Goal: Task Accomplishment & Management: Use online tool/utility

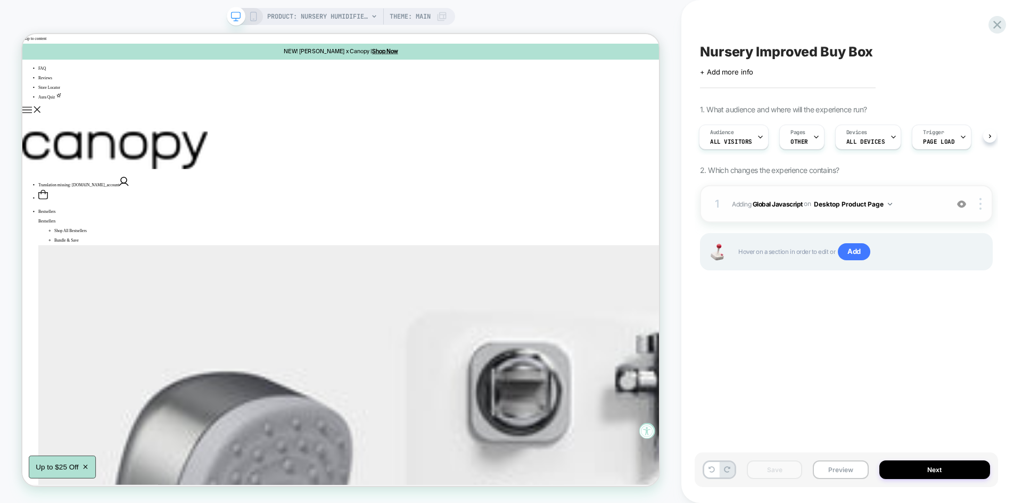
click at [916, 202] on span "Adding Global Javascript on Desktop Product Page" at bounding box center [837, 204] width 210 height 13
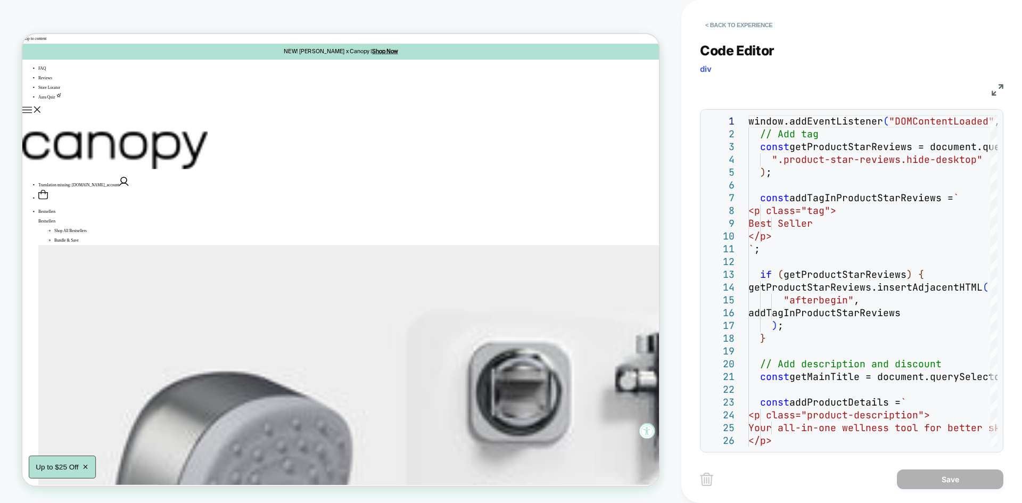
click at [0, 0] on img at bounding box center [0, 0] width 0 height 0
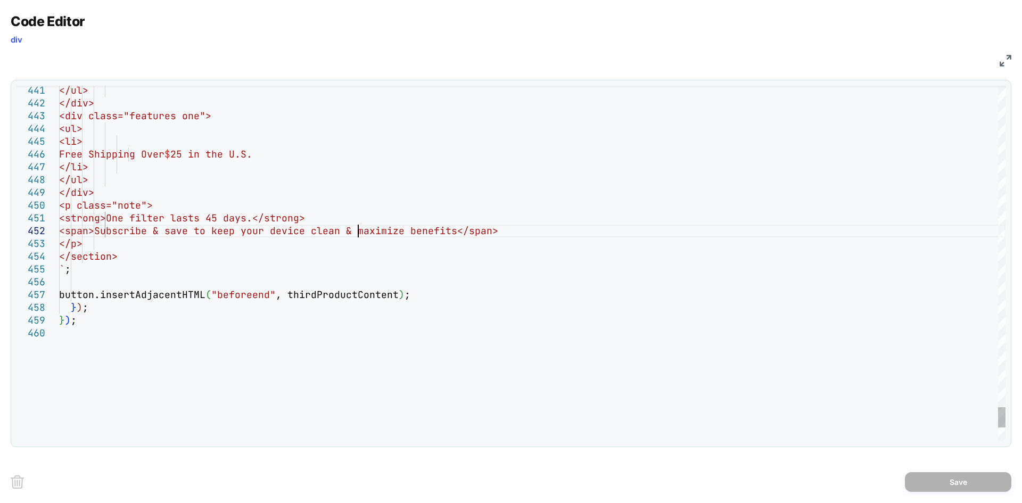
click at [0, 0] on div "} ) ; button.insertAdjacentHTML ( "beforeend" , thirdProductContent ) ; } ) ; `…" at bounding box center [0, 0] width 0 height 0
type textarea "**********"
click at [0, 0] on button "Save" at bounding box center [0, 0] width 0 height 0
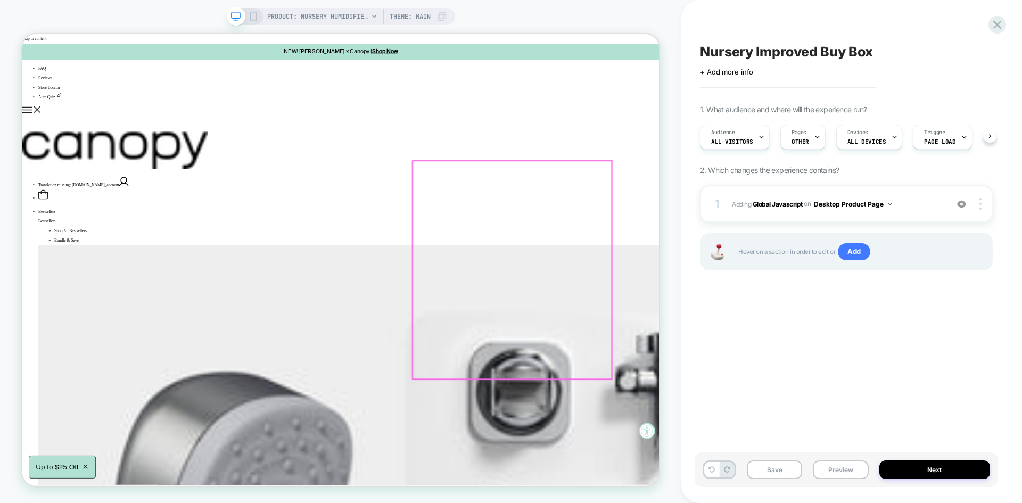
scroll to position [0, 1]
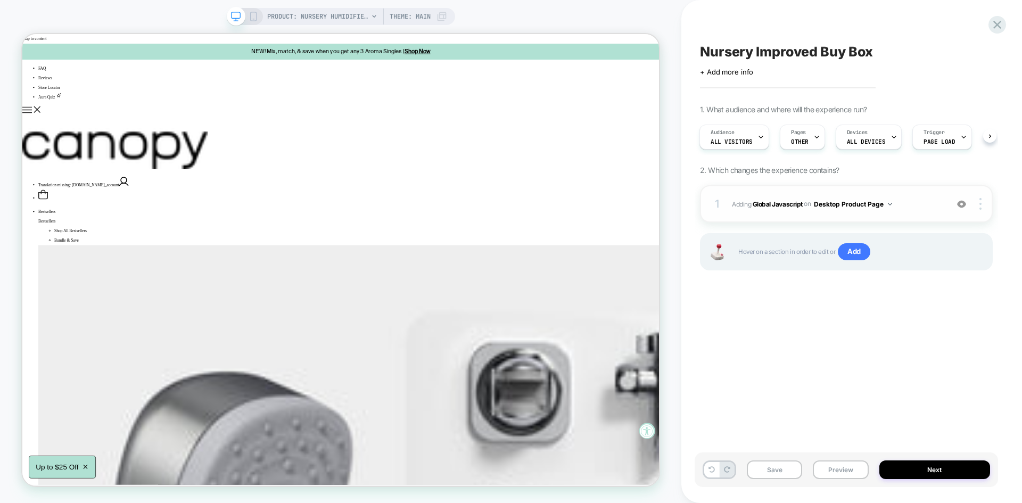
click at [896, 196] on div "1 Adding Global Javascript on Desktop Product Page Add Before Add After Copy to…" at bounding box center [846, 203] width 293 height 37
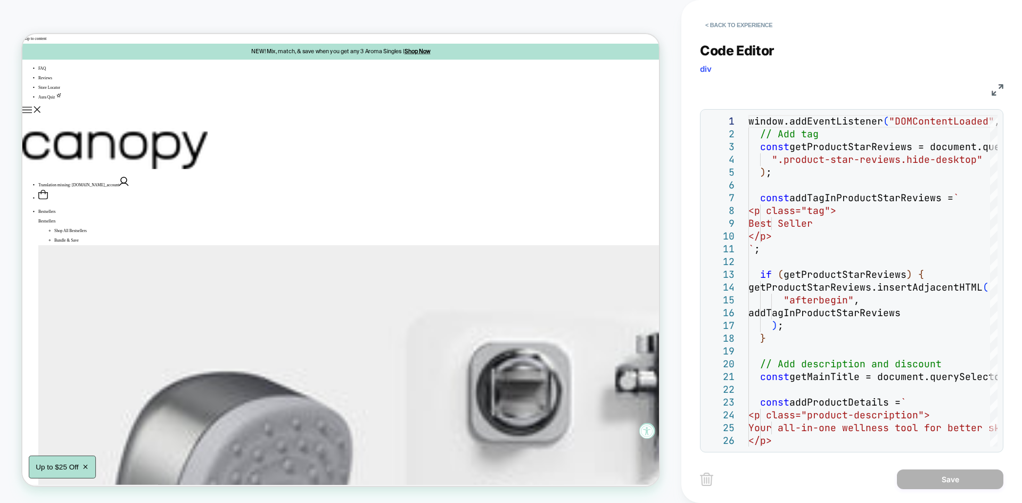
click at [999, 91] on img at bounding box center [998, 90] width 12 height 12
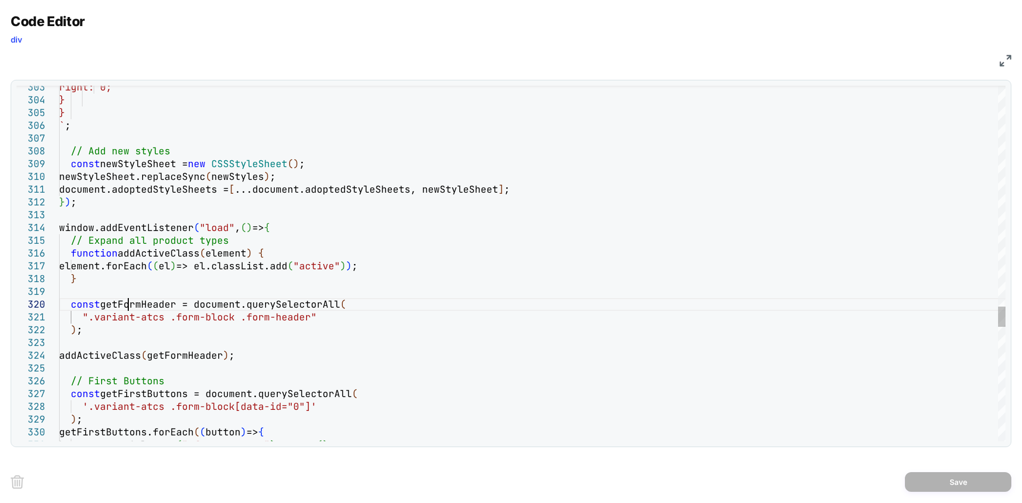
scroll to position [0, 0]
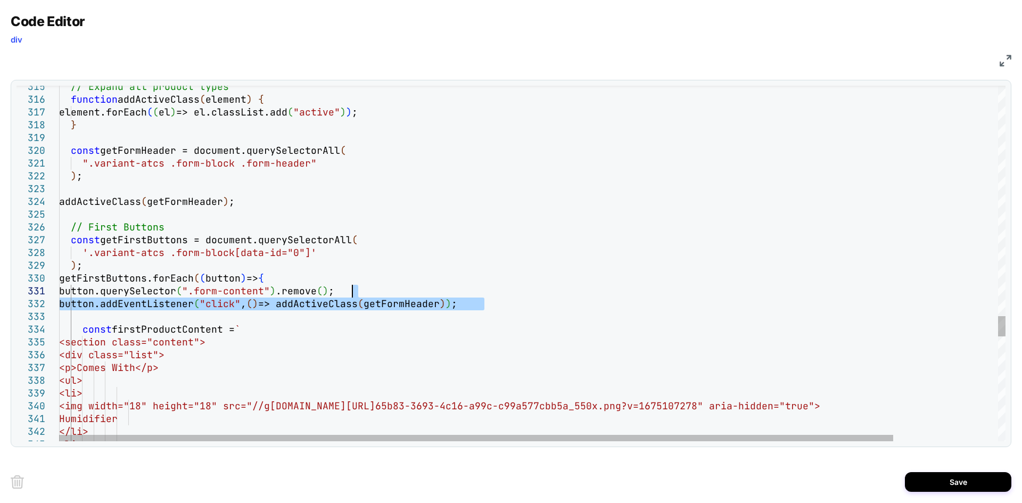
type textarea "**********"
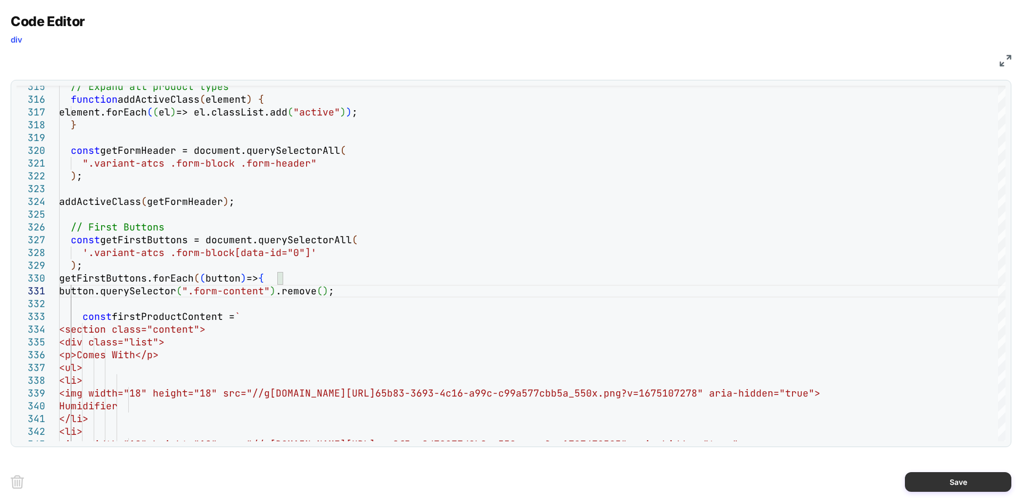
click at [926, 482] on button "Save" at bounding box center [958, 482] width 106 height 20
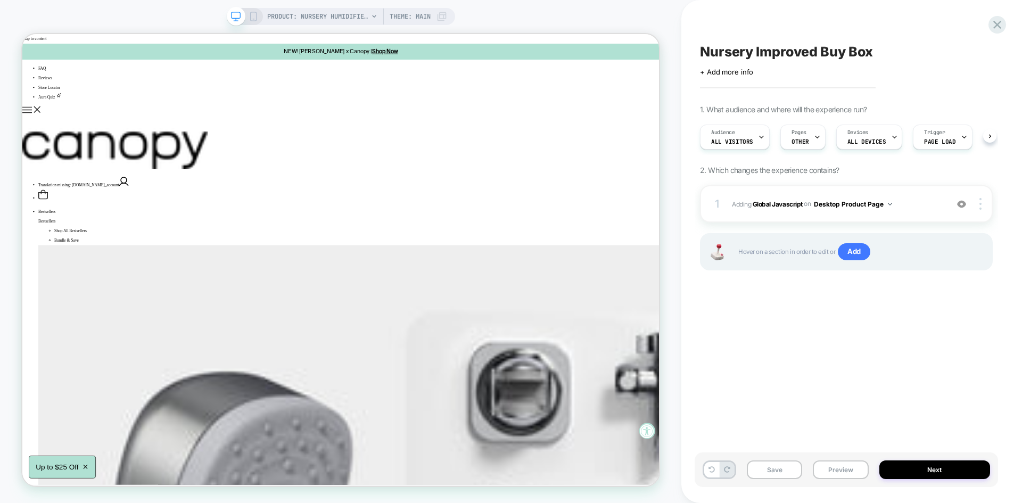
scroll to position [0, 1]
click at [762, 463] on button "Save" at bounding box center [774, 470] width 55 height 19
click at [838, 468] on button "Preview" at bounding box center [840, 470] width 55 height 19
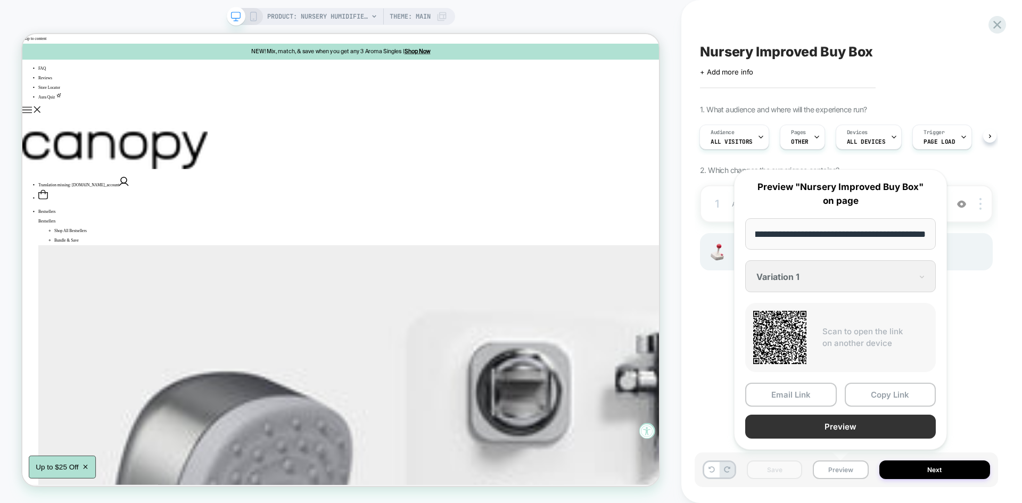
scroll to position [0, 0]
click at [814, 426] on button "Preview" at bounding box center [840, 427] width 191 height 24
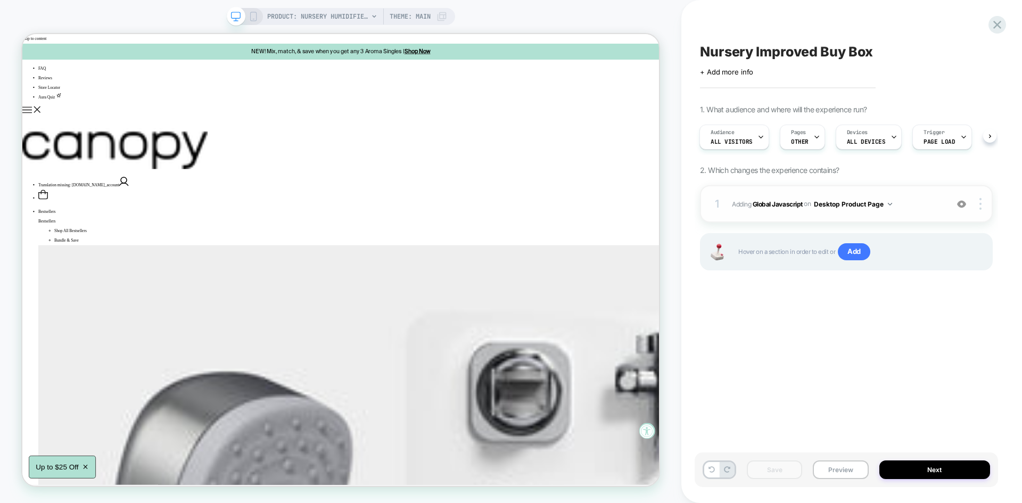
click at [909, 201] on span "Adding Global Javascript on Desktop Product Page" at bounding box center [837, 204] width 210 height 13
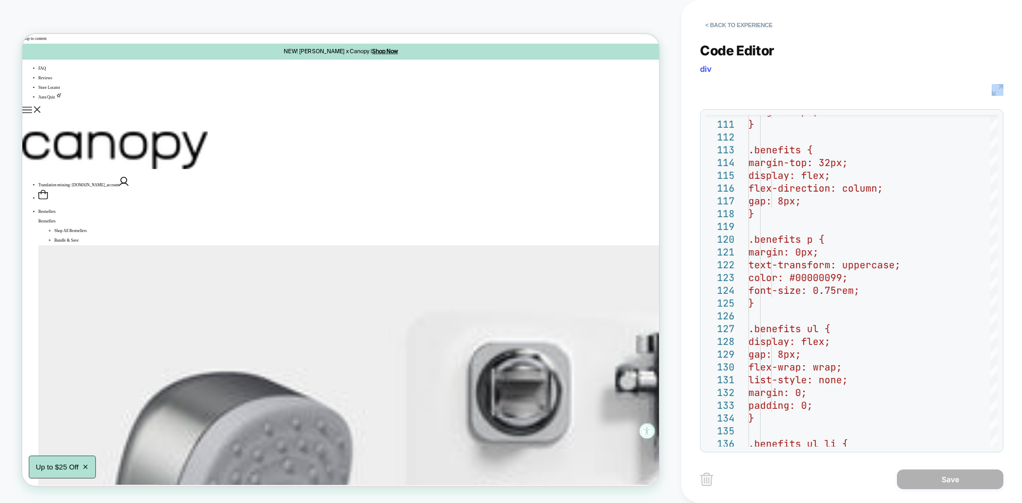
drag, startPoint x: 1004, startPoint y: 97, endPoint x: 997, endPoint y: 88, distance: 11.8
click at [997, 88] on div "**********" at bounding box center [852, 251] width 341 height 503
click at [997, 88] on img at bounding box center [998, 90] width 12 height 12
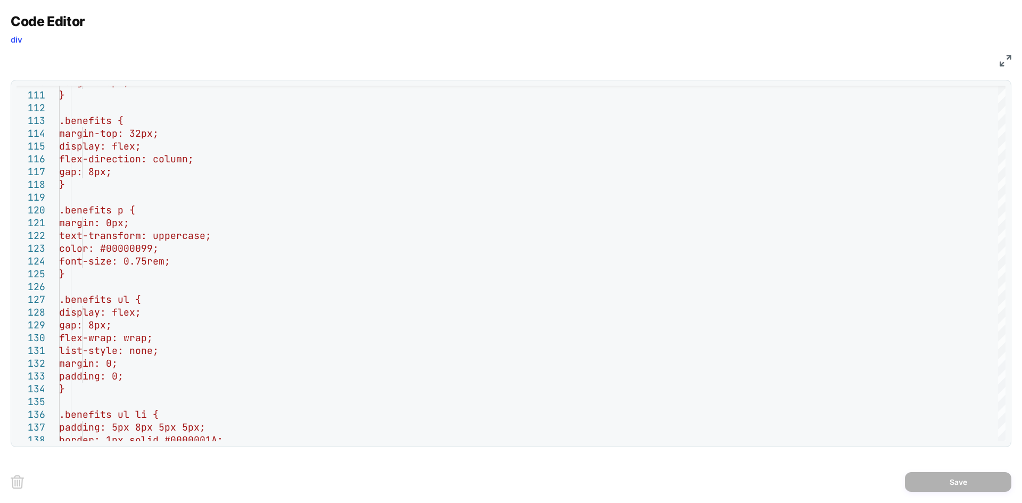
click at [501, 35] on div "Code Editor div" at bounding box center [511, 31] width 1001 height 37
